Goal: Transaction & Acquisition: Subscribe to service/newsletter

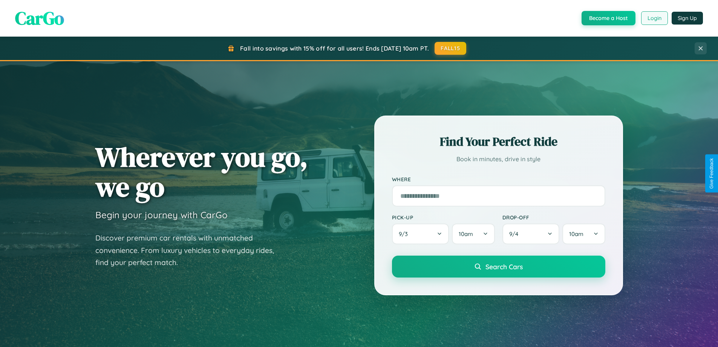
click at [654, 18] on button "Login" at bounding box center [655, 18] width 27 height 14
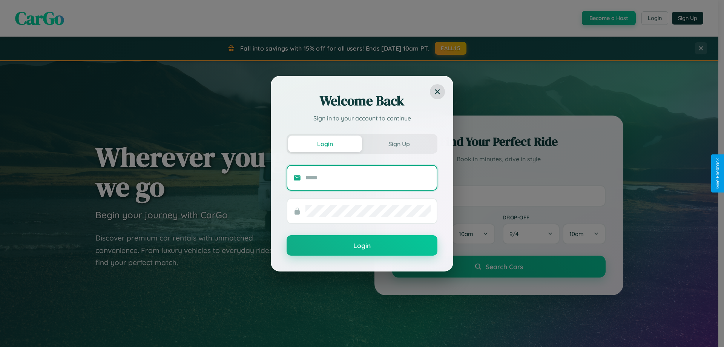
click at [368, 177] on input "text" at bounding box center [367, 178] width 125 height 12
type input "**********"
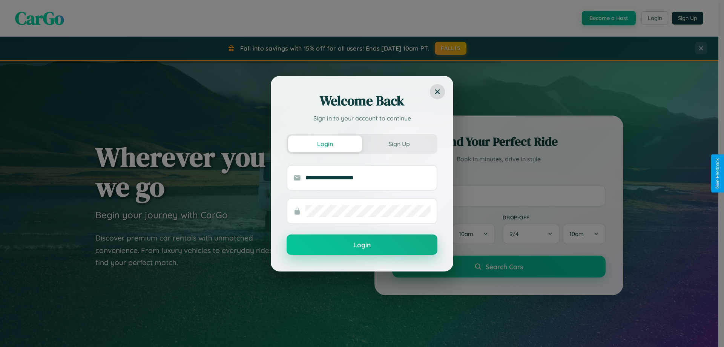
click at [362, 245] on button "Login" at bounding box center [362, 244] width 151 height 20
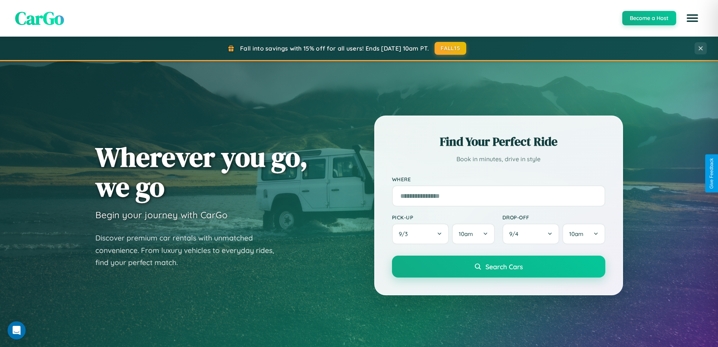
scroll to position [1451, 0]
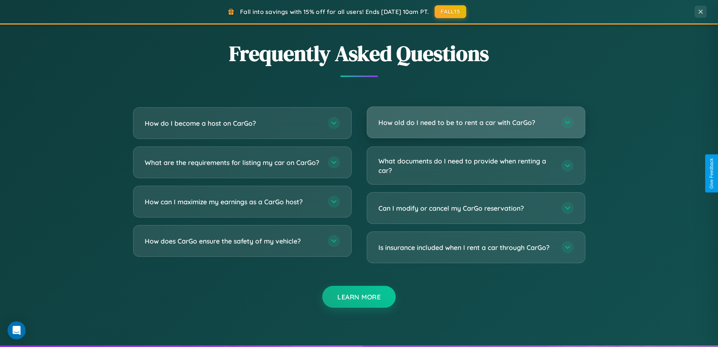
click at [476, 123] on h3 "How old do I need to be to rent a car with CarGo?" at bounding box center [467, 122] width 176 height 9
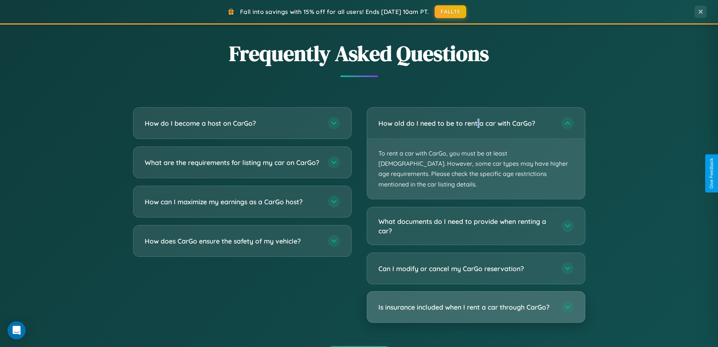
click at [476, 302] on h3 "Is insurance included when I rent a car through CarGo?" at bounding box center [467, 306] width 176 height 9
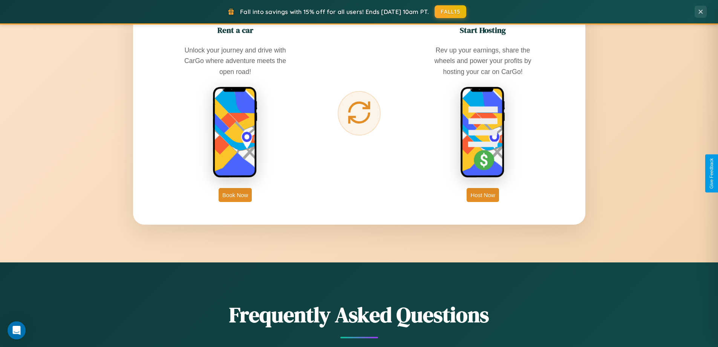
scroll to position [325, 0]
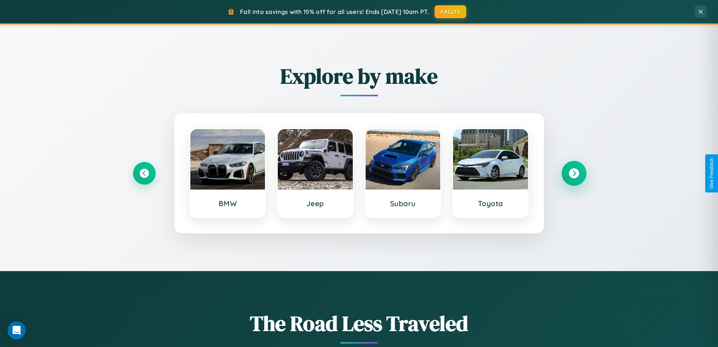
click at [574, 173] on icon at bounding box center [574, 173] width 10 height 10
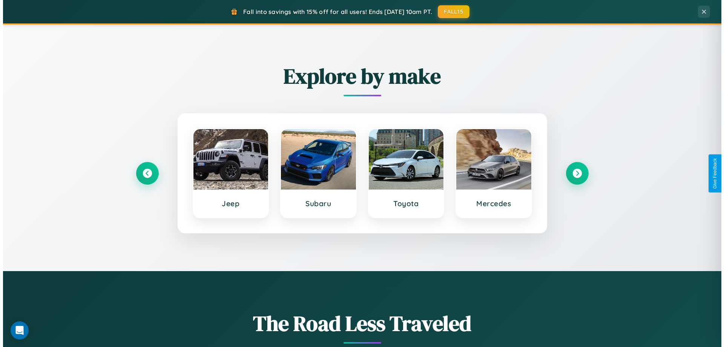
scroll to position [0, 0]
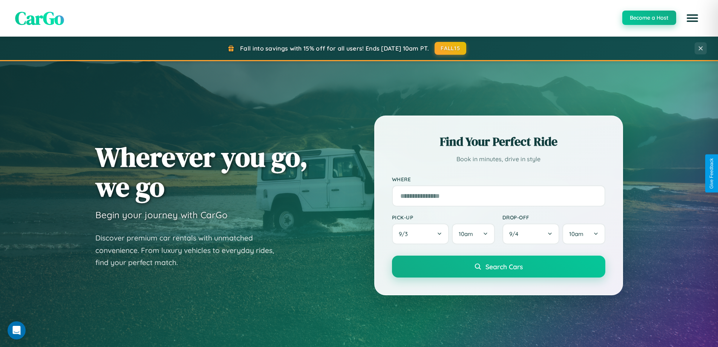
click at [649, 18] on button "Become a Host" at bounding box center [650, 18] width 54 height 14
